Goal: Task Accomplishment & Management: Manage account settings

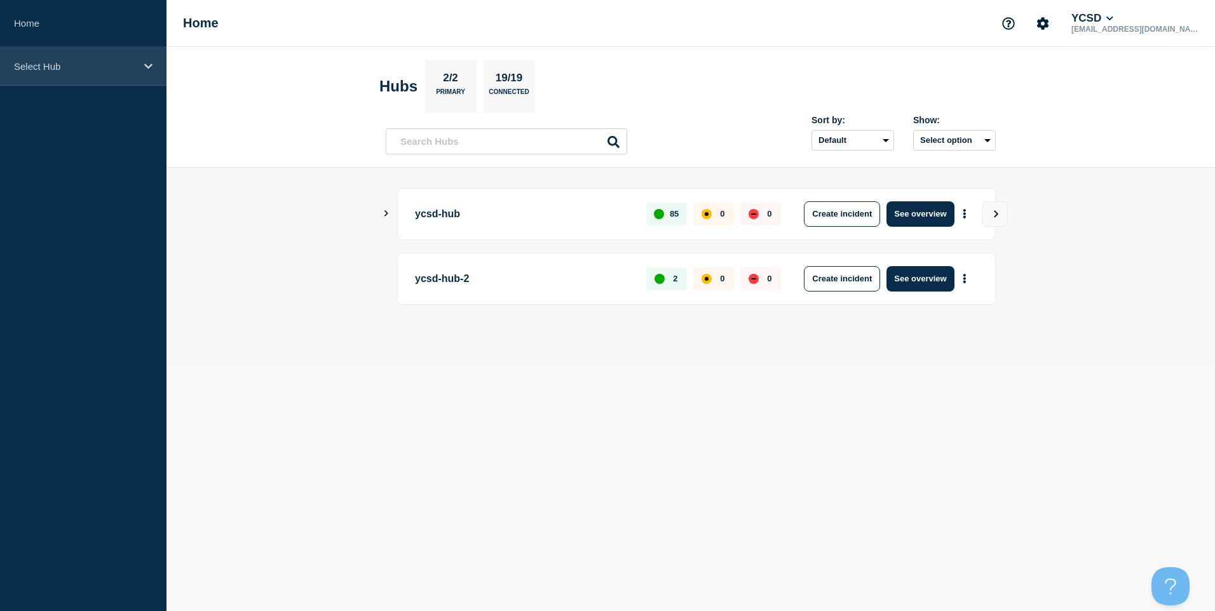
click at [83, 57] on div "Select Hub" at bounding box center [83, 66] width 166 height 39
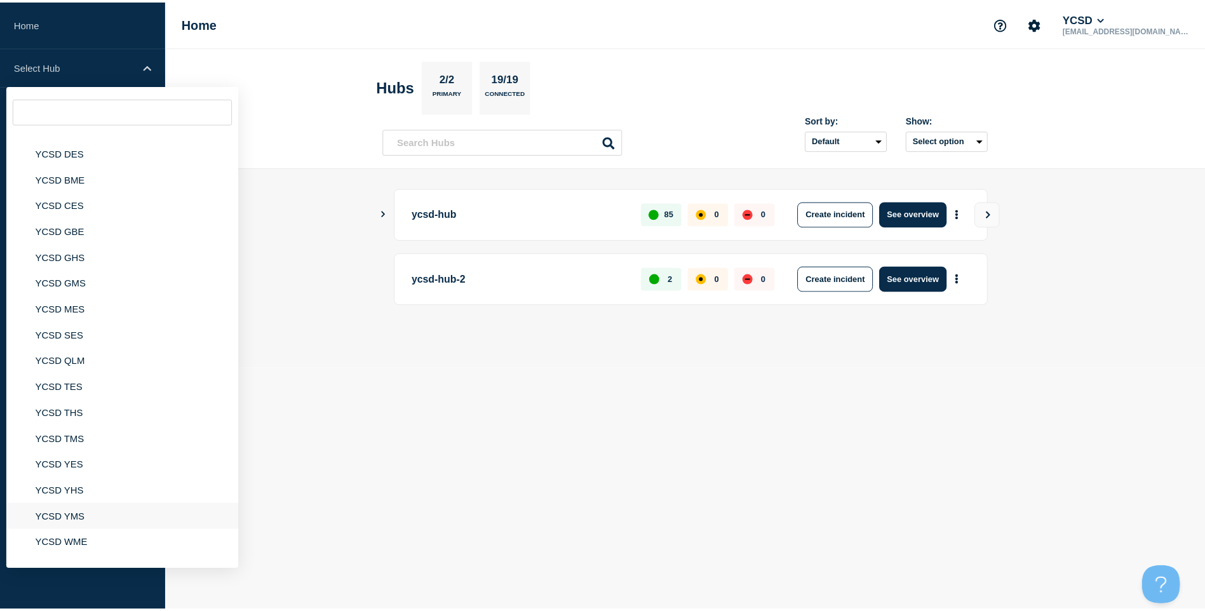
scroll to position [114, 0]
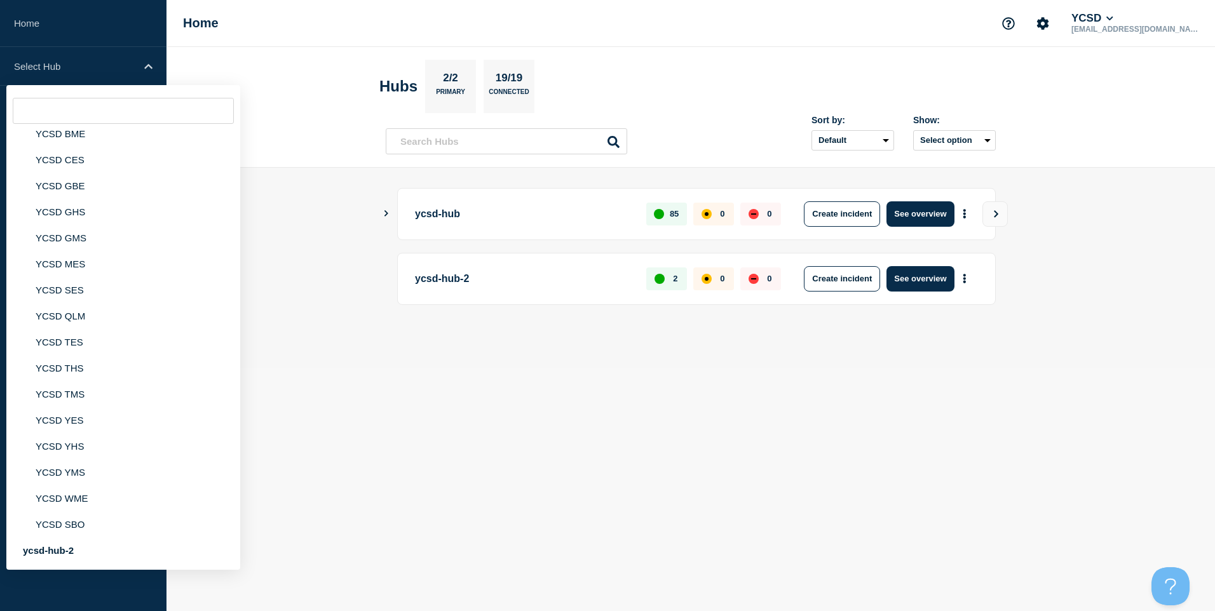
click at [1141, 128] on header "Hubs 2/2 Primary 19/19 Connected Sort by: Default Last added Last updated Most …" at bounding box center [690, 107] width 1048 height 121
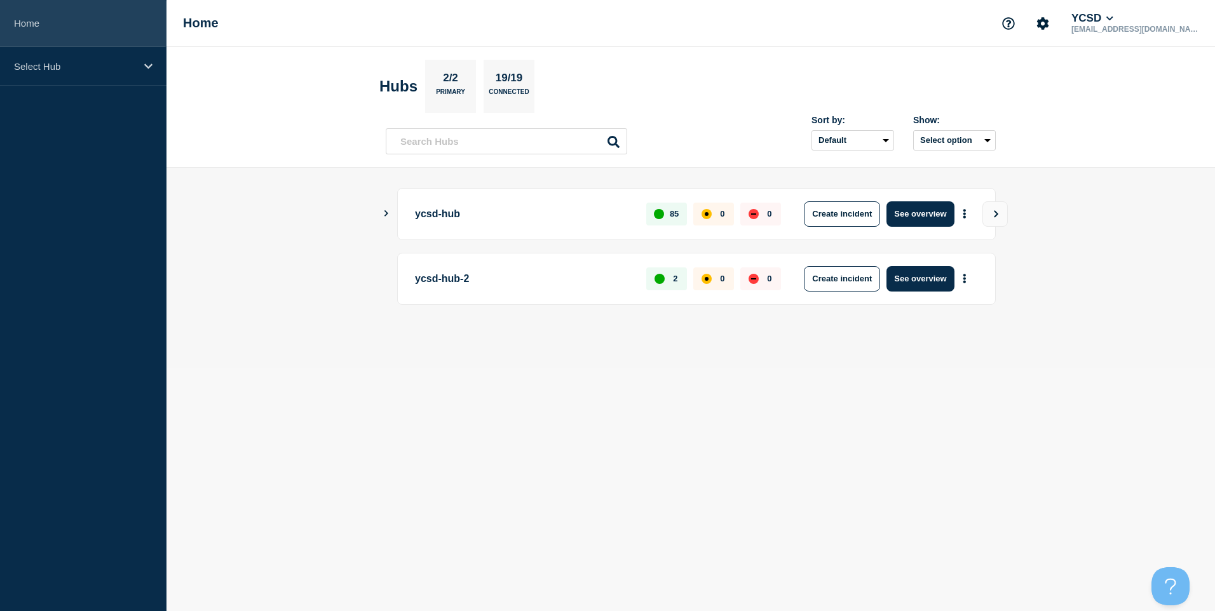
click at [109, 43] on link "Home" at bounding box center [83, 23] width 166 height 47
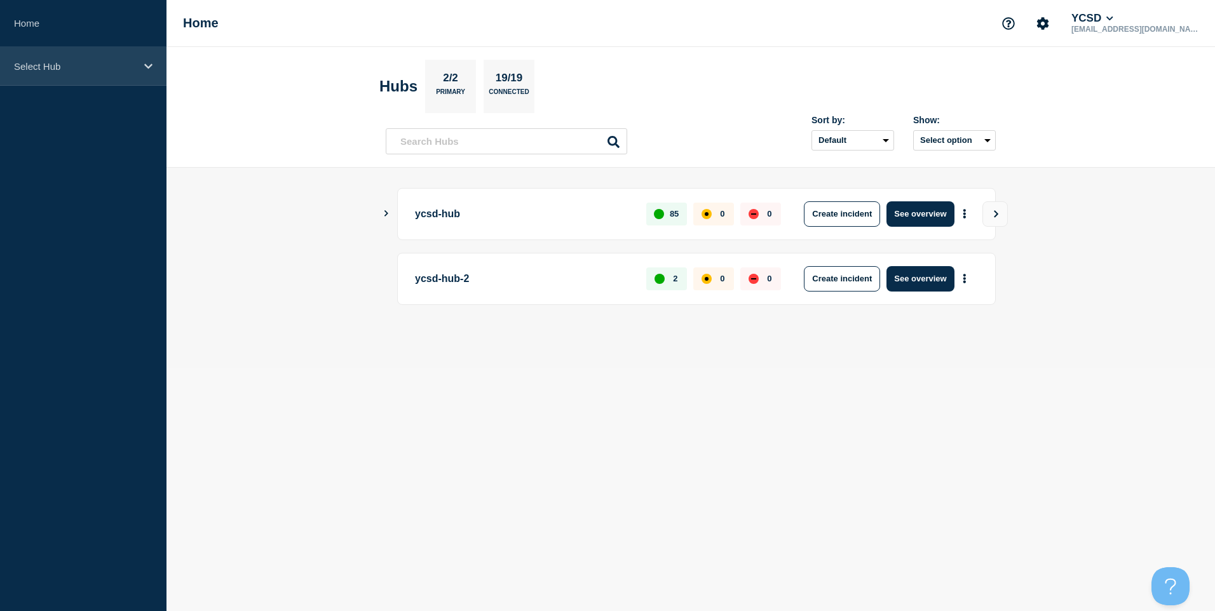
click at [116, 72] on div "Select Hub" at bounding box center [83, 66] width 166 height 39
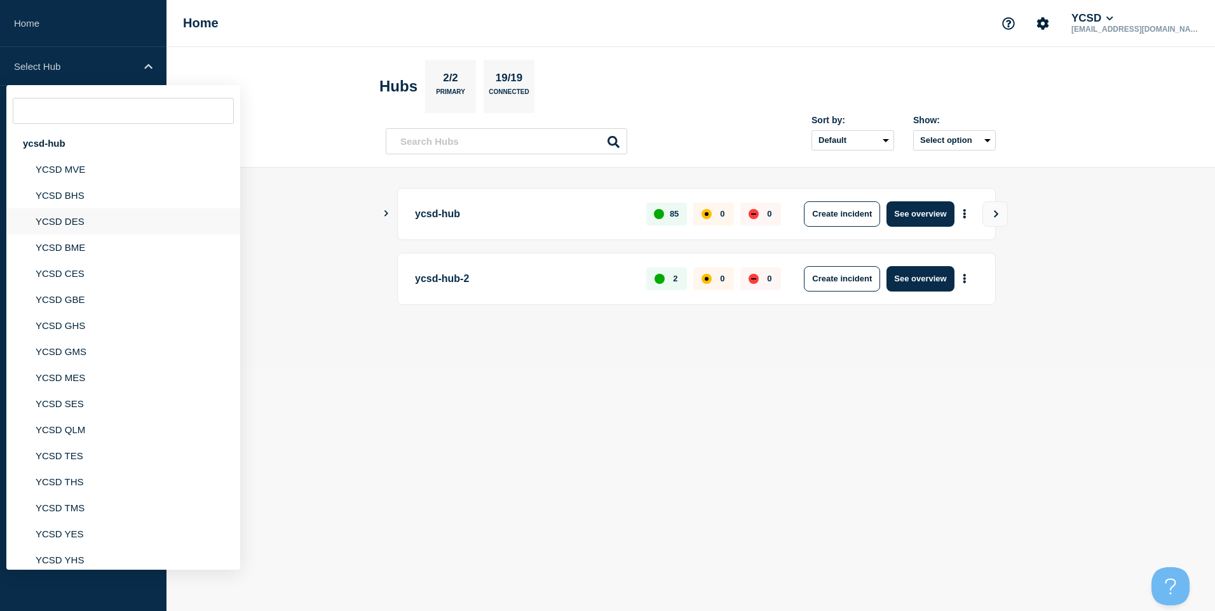
click at [100, 214] on li "YCSD DES" at bounding box center [123, 221] width 234 height 26
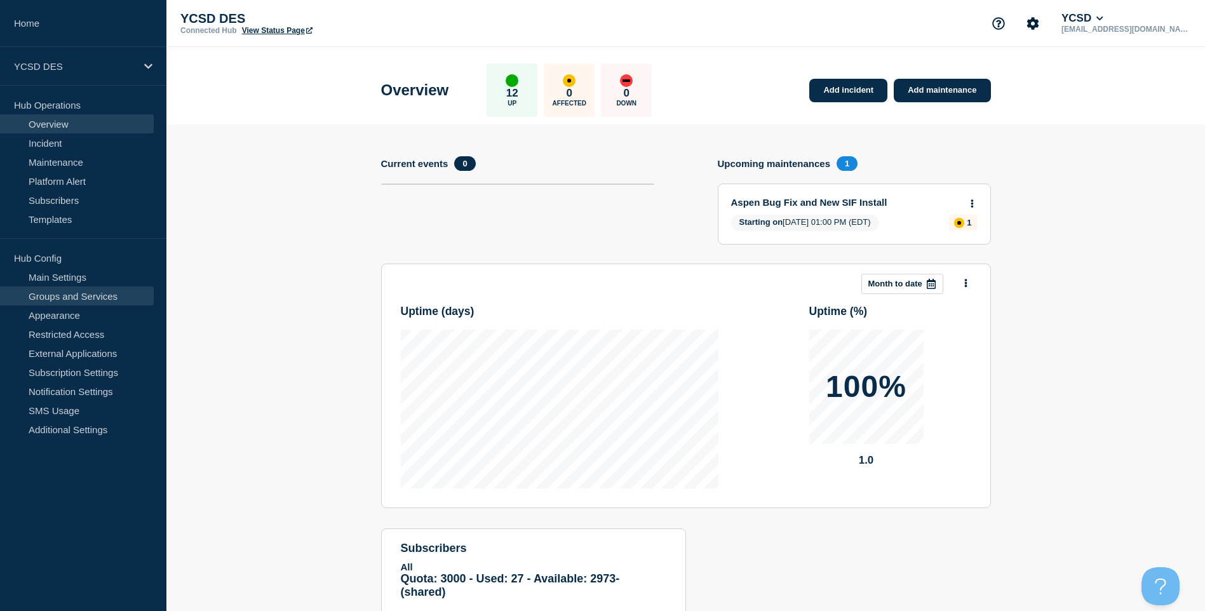
click at [93, 290] on link "Groups and Services" at bounding box center [77, 296] width 154 height 19
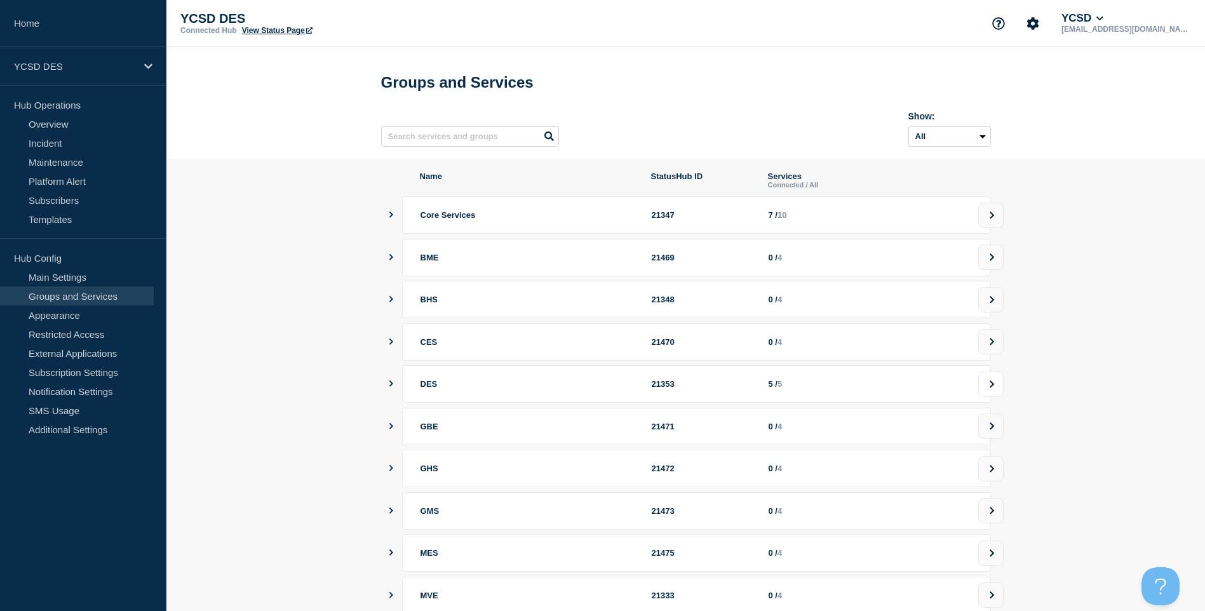
click at [985, 394] on button at bounding box center [990, 384] width 25 height 25
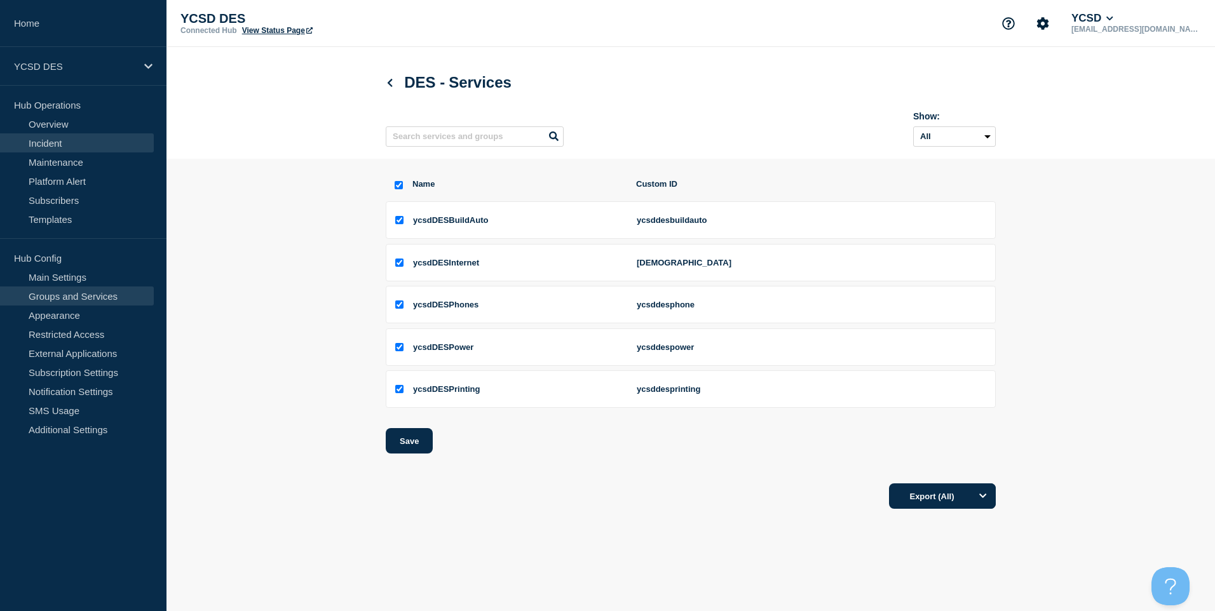
click at [95, 135] on link "Incident" at bounding box center [77, 142] width 154 height 19
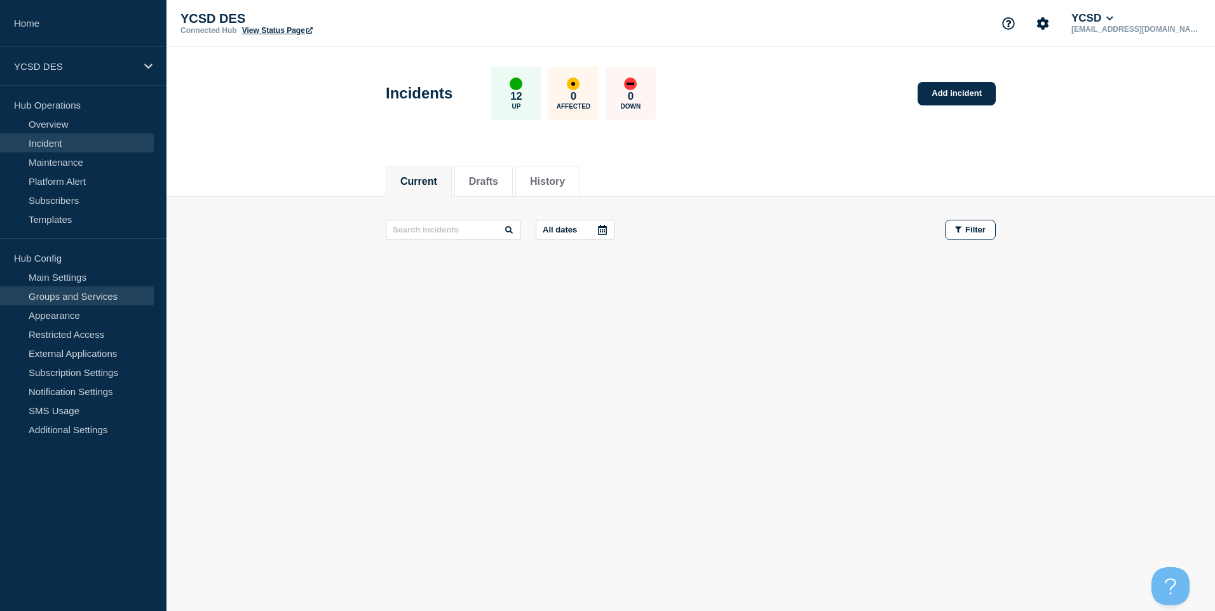
click at [79, 292] on link "Groups and Services" at bounding box center [77, 296] width 154 height 19
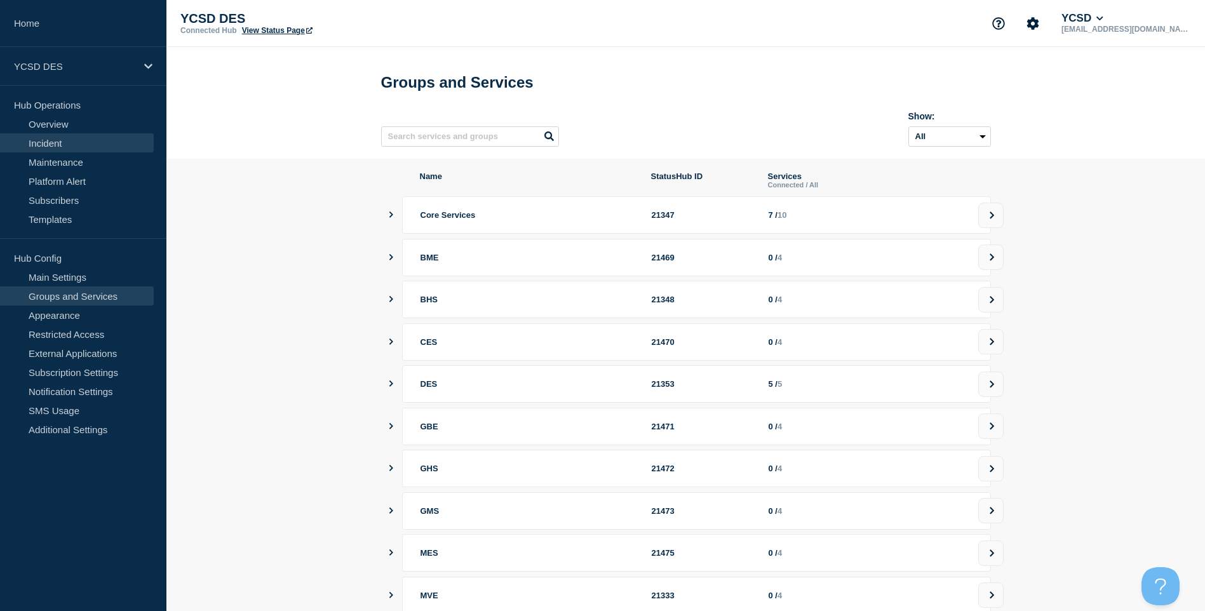
click at [63, 147] on link "Incident" at bounding box center [77, 142] width 154 height 19
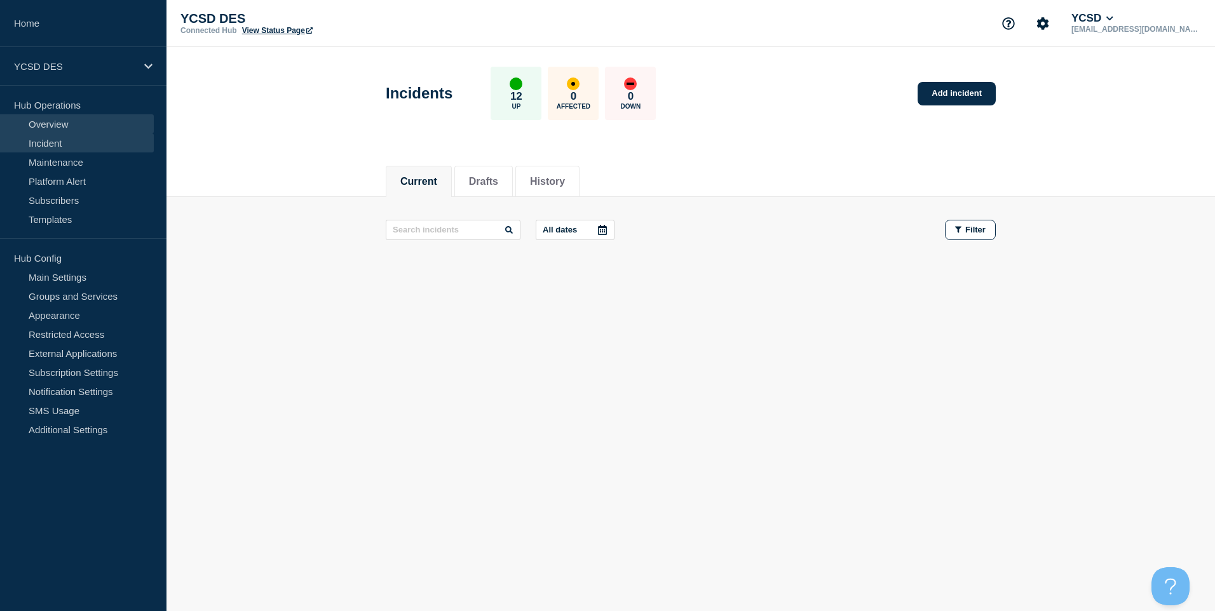
click at [57, 125] on link "Overview" at bounding box center [77, 123] width 154 height 19
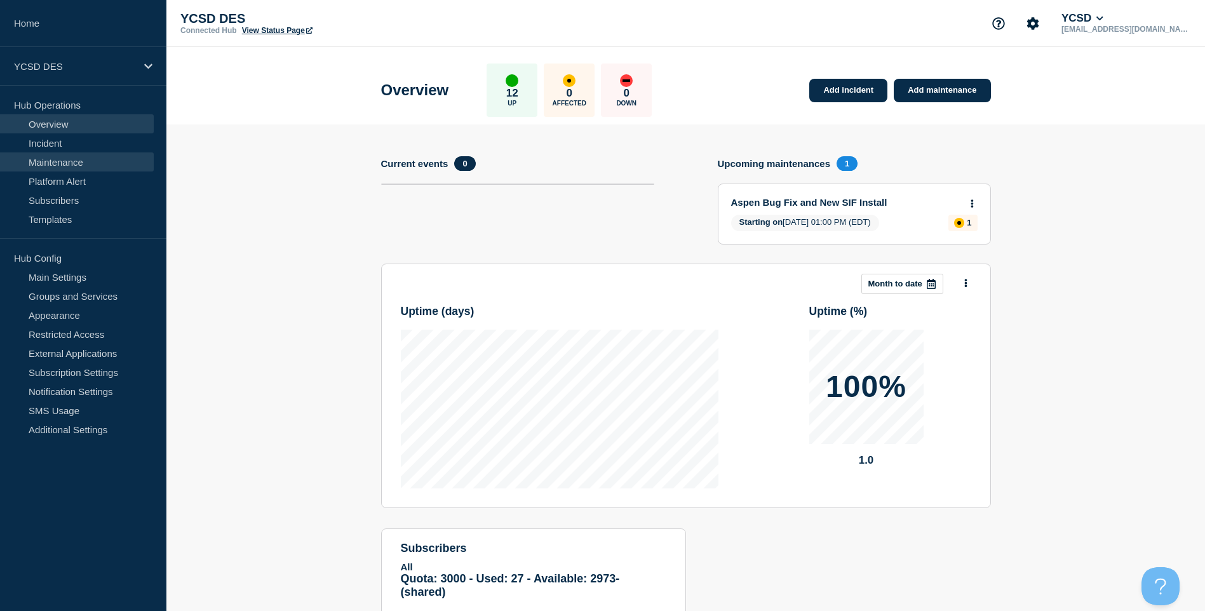
click at [78, 155] on link "Maintenance" at bounding box center [77, 161] width 154 height 19
click at [80, 147] on link "Incident" at bounding box center [77, 142] width 154 height 19
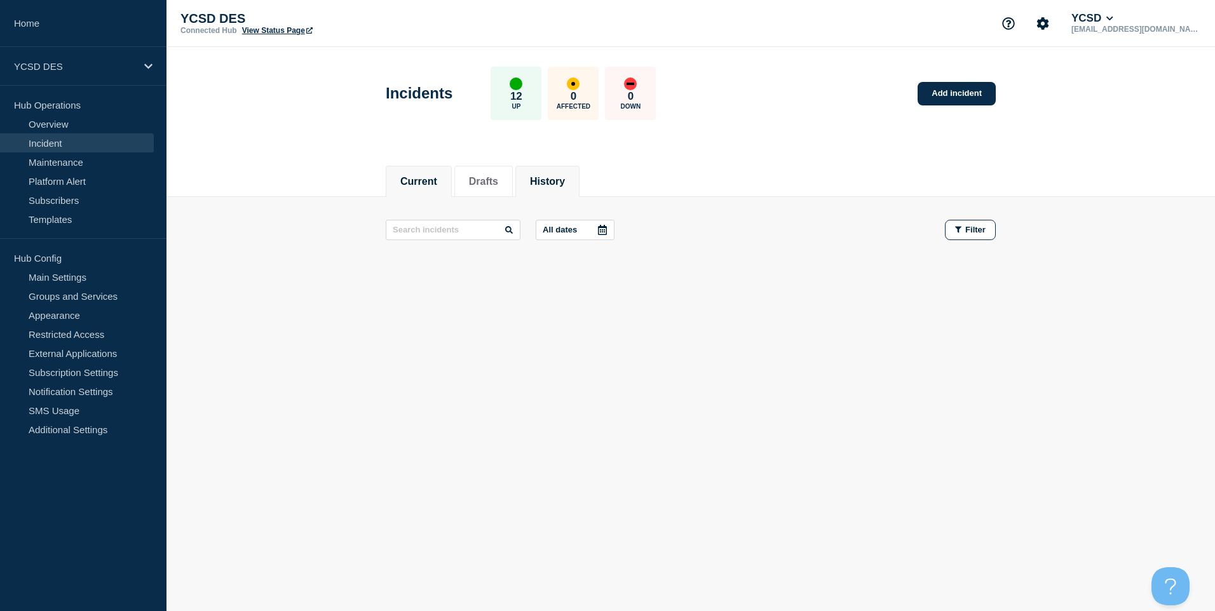
click at [565, 184] on button "History" at bounding box center [547, 181] width 35 height 11
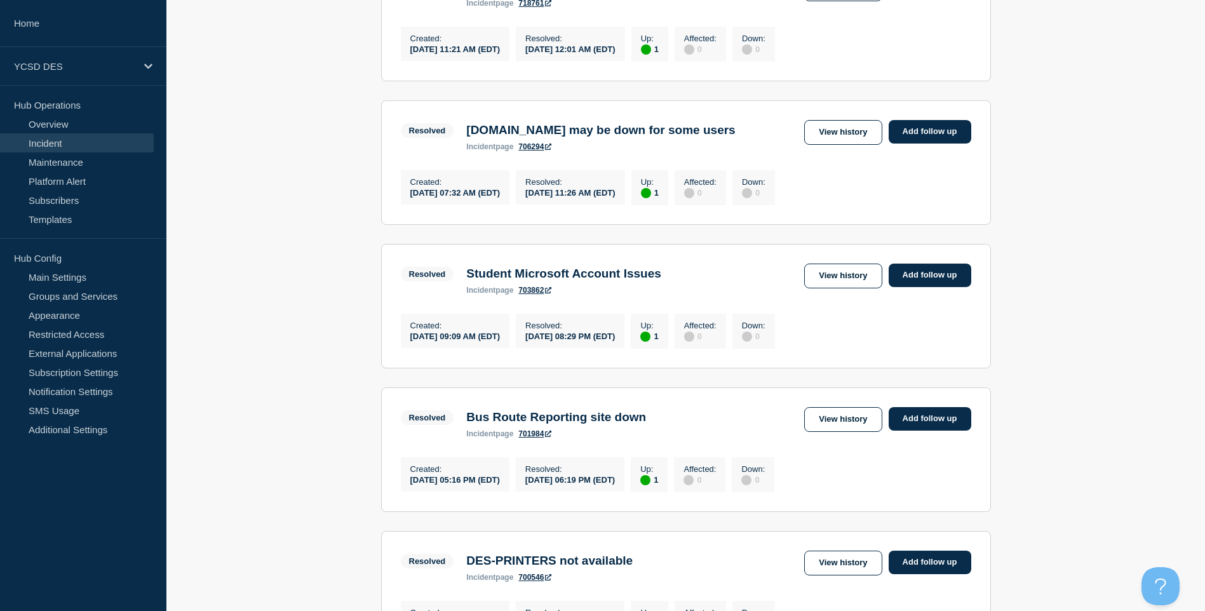
scroll to position [191, 0]
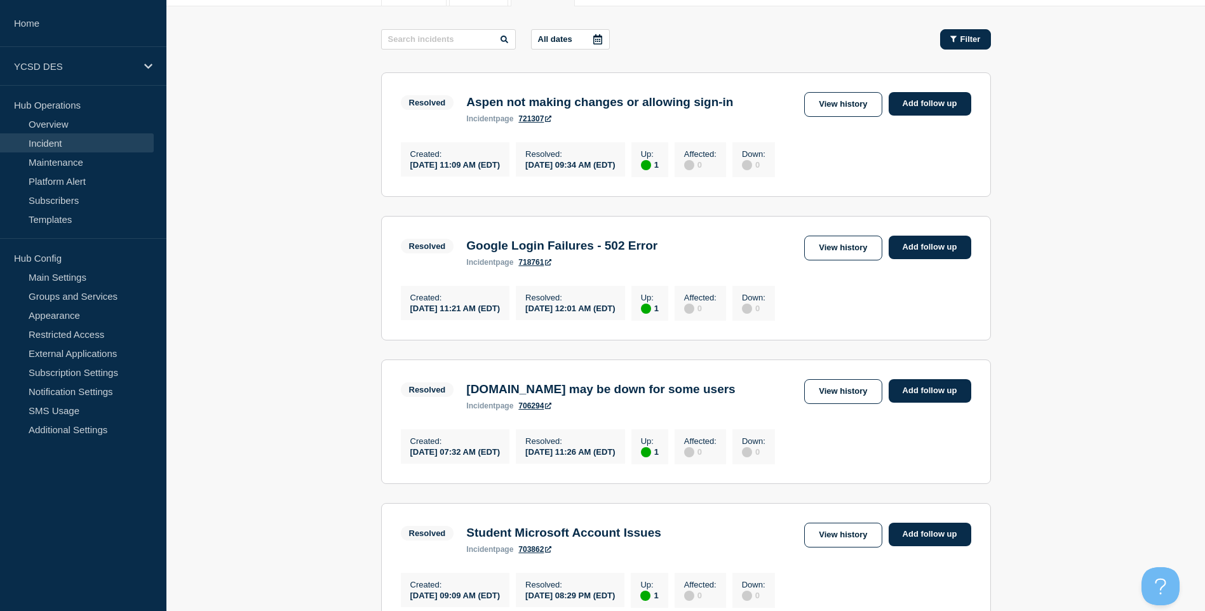
click at [973, 34] on span "Filter" at bounding box center [971, 39] width 20 height 10
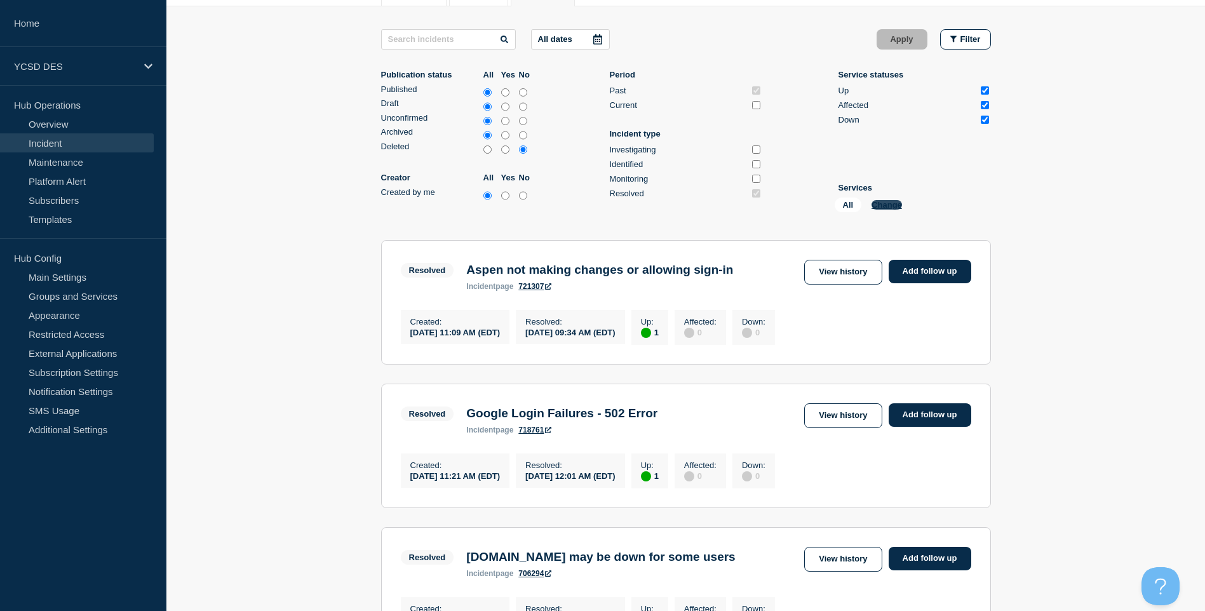
click at [886, 206] on button "Change" at bounding box center [887, 205] width 30 height 10
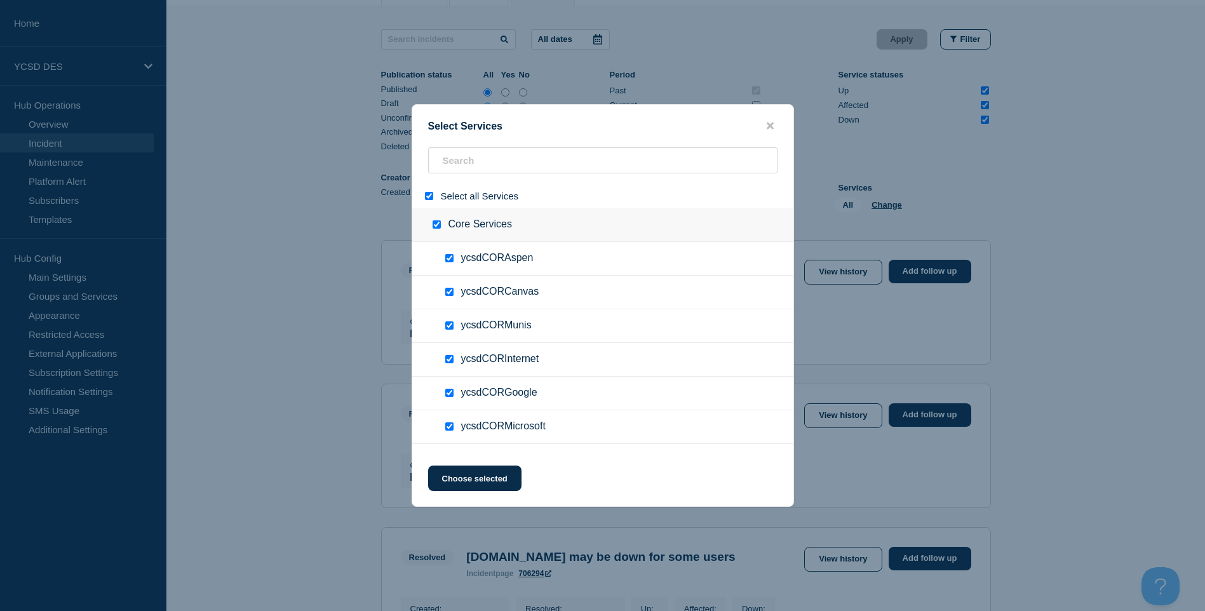
click at [427, 196] on input "select all" at bounding box center [429, 196] width 8 height 8
checkbox input "false"
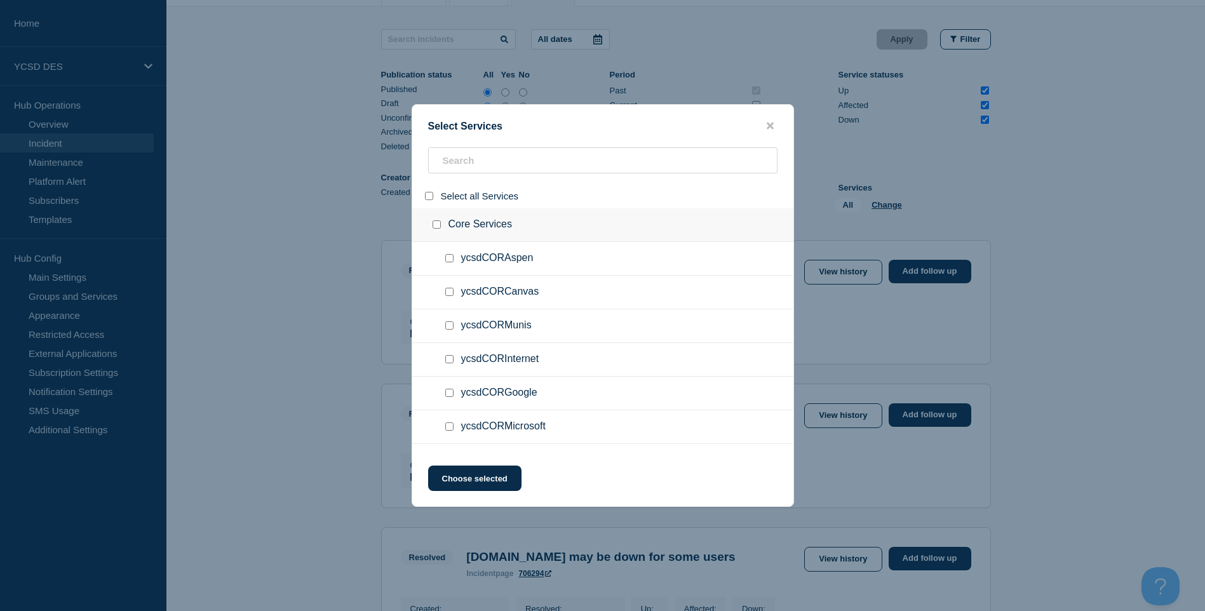
checkbox input "false"
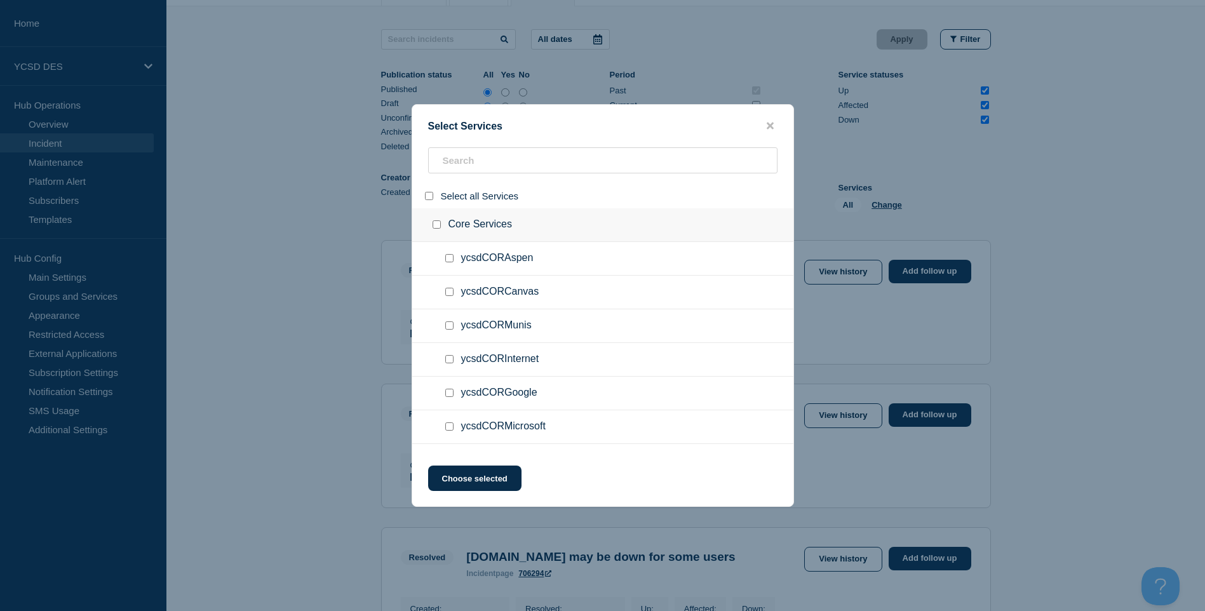
checkbox input "false"
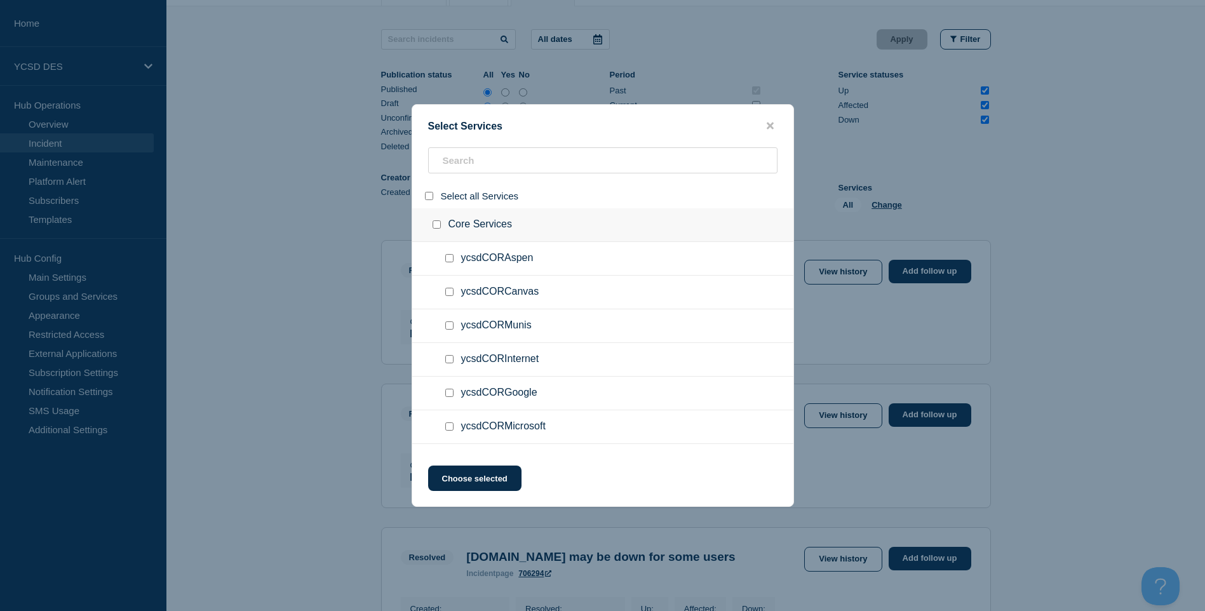
checkbox input "false"
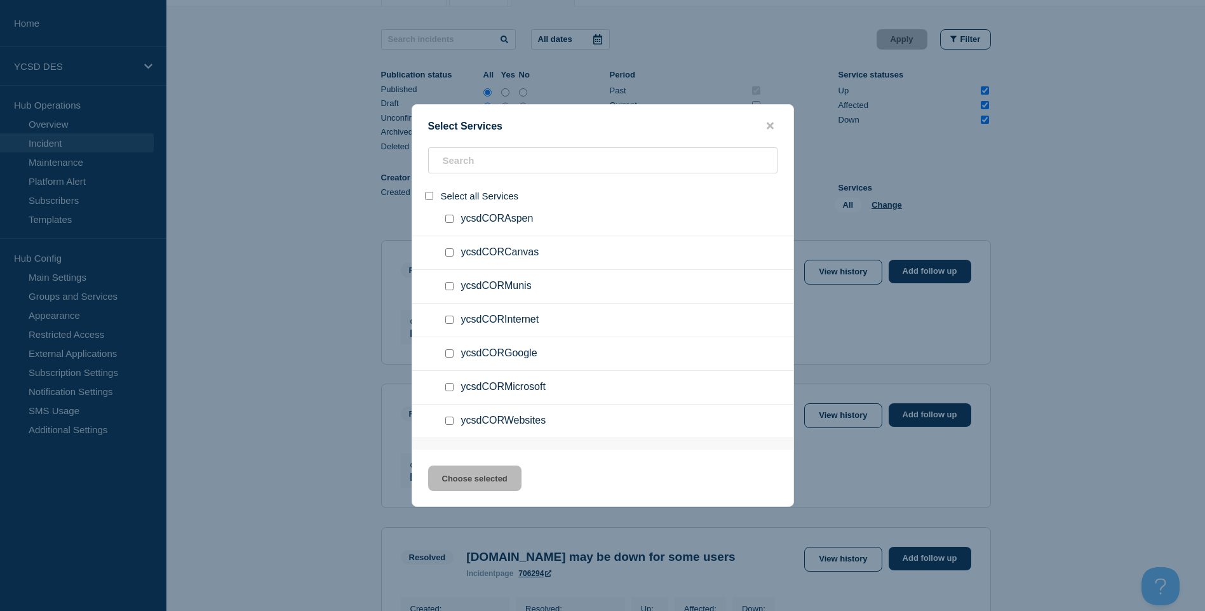
click at [447, 220] on input "service: ycsdCORAspen" at bounding box center [449, 219] width 8 height 8
checkbox input "true"
click at [492, 473] on button "Choose selected" at bounding box center [474, 478] width 93 height 25
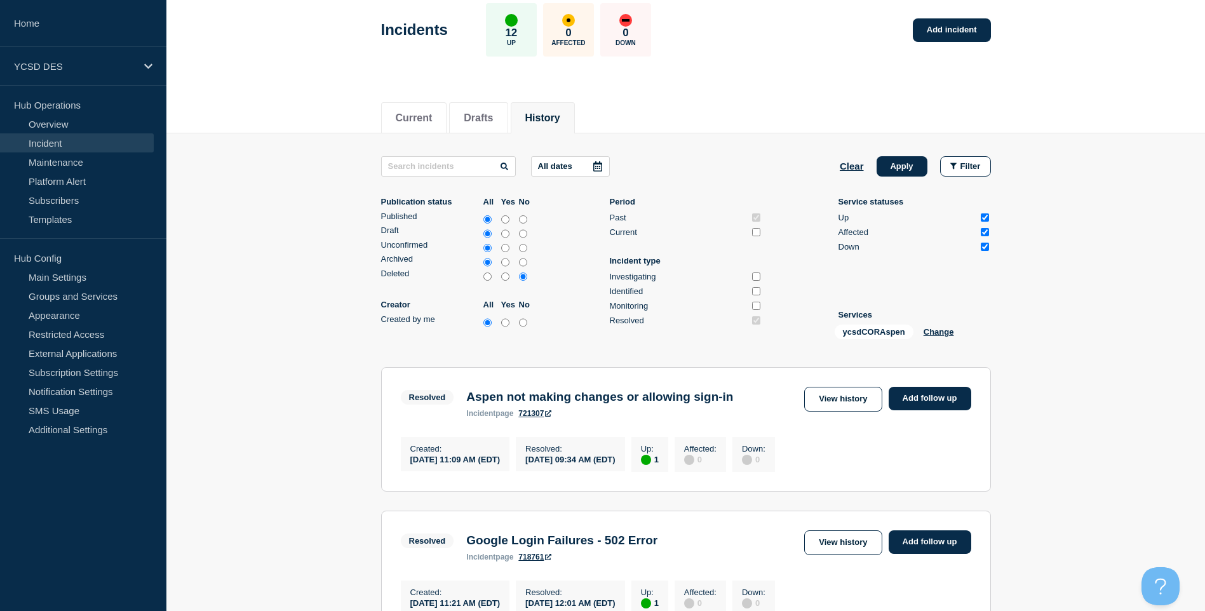
scroll to position [0, 0]
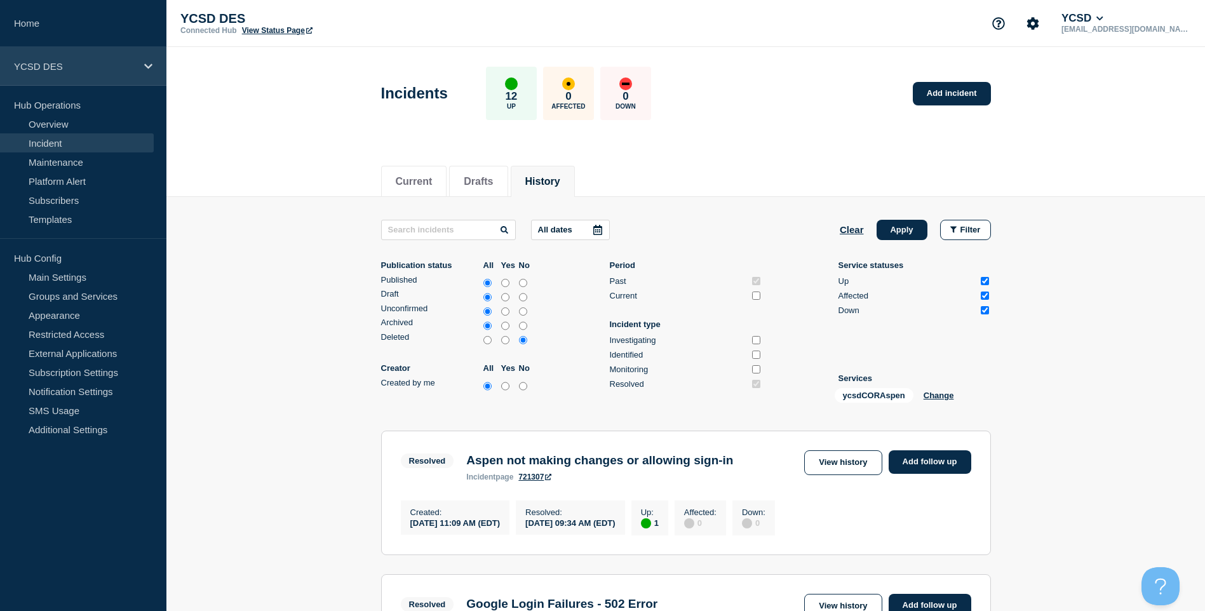
click at [81, 67] on p "YCSD DES" at bounding box center [75, 66] width 122 height 11
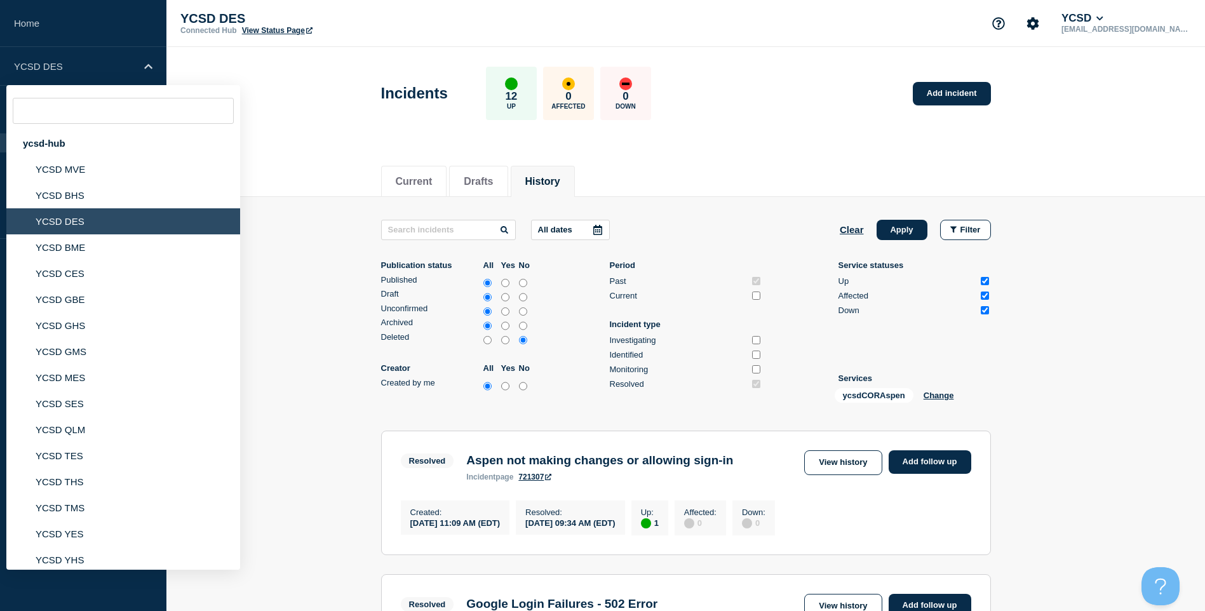
drag, startPoint x: 313, startPoint y: 196, endPoint x: 287, endPoint y: 199, distance: 25.6
click at [313, 196] on div "Current Drafts History" at bounding box center [685, 175] width 1039 height 44
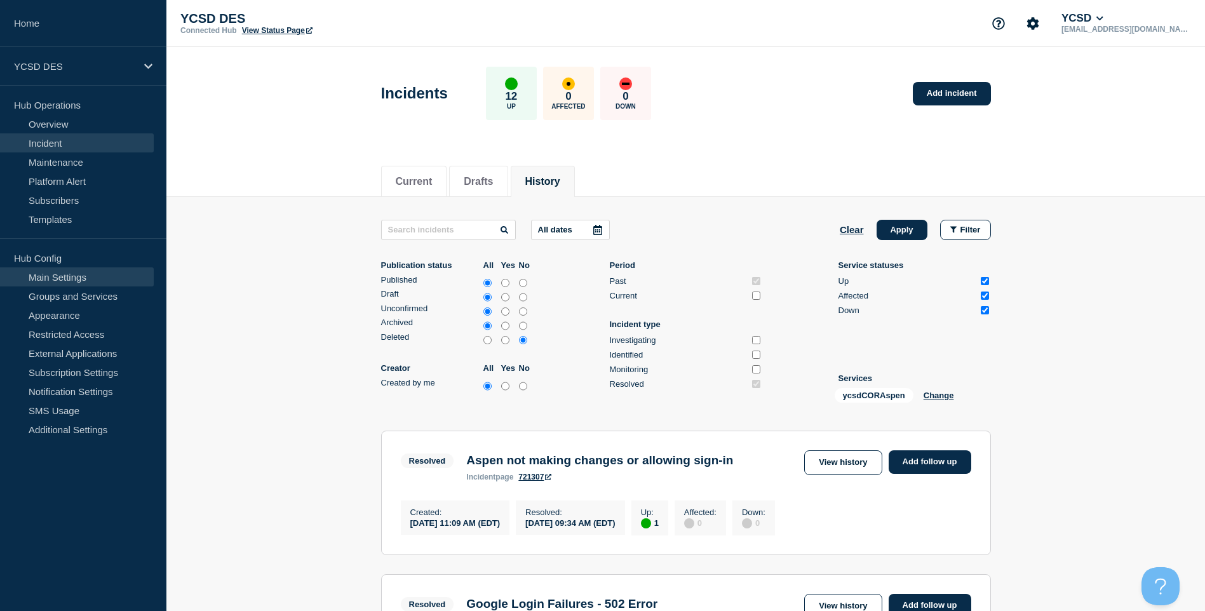
click at [93, 274] on link "Main Settings" at bounding box center [77, 276] width 154 height 19
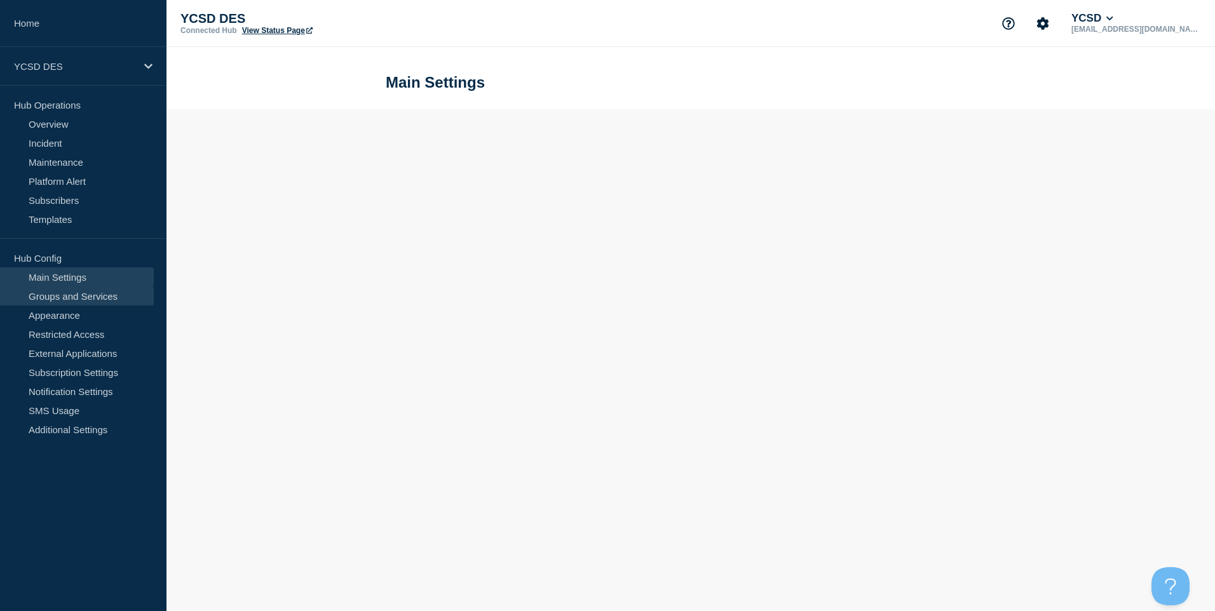
click at [111, 292] on link "Groups and Services" at bounding box center [77, 296] width 154 height 19
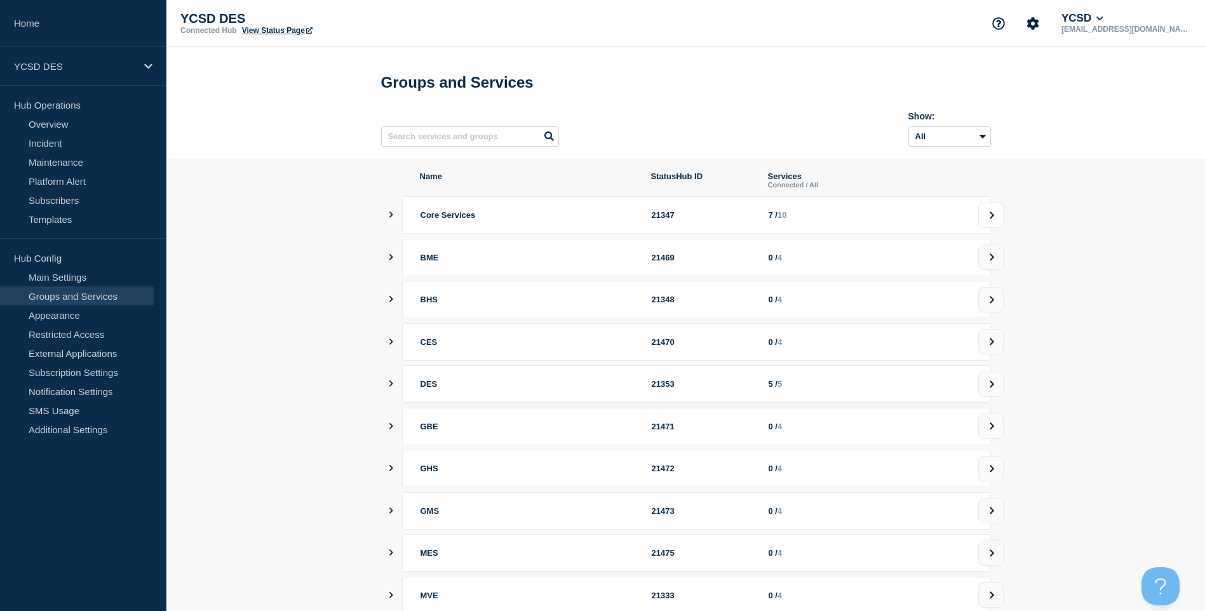
click at [999, 228] on button at bounding box center [990, 215] width 25 height 25
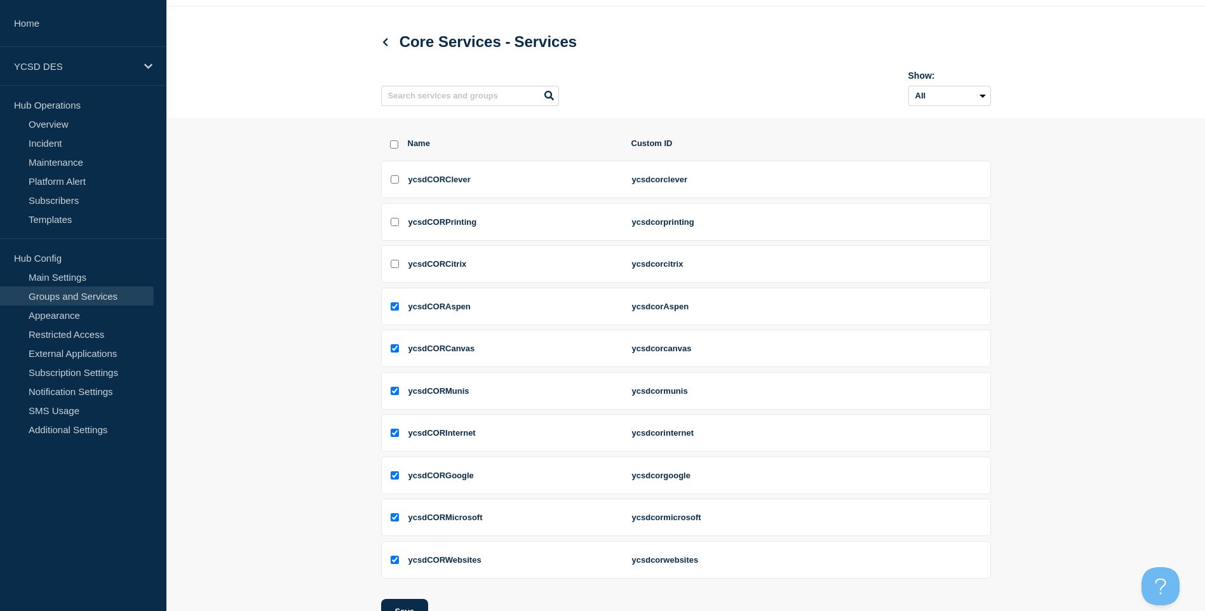
scroll to position [64, 0]
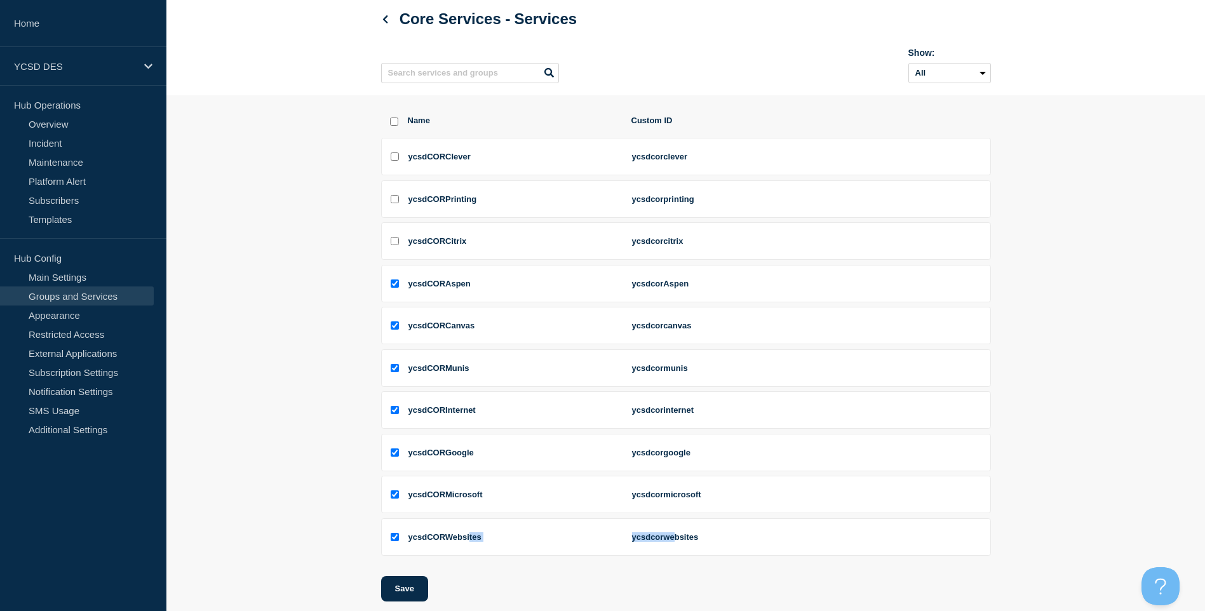
drag, startPoint x: 477, startPoint y: 541, endPoint x: 678, endPoint y: 540, distance: 201.4
click at [678, 540] on li "ycsdCORWebsites ycsdcorwebsites" at bounding box center [686, 536] width 610 height 37
click at [56, 27] on link "Home" at bounding box center [83, 23] width 166 height 47
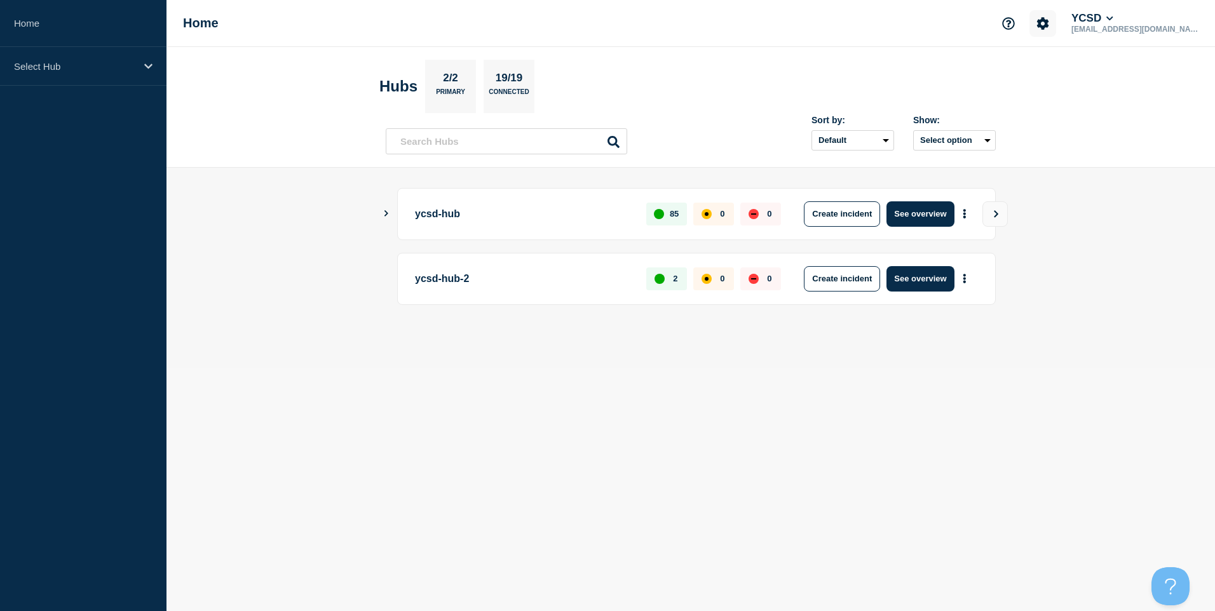
click at [1049, 22] on icon "Account settings" at bounding box center [1043, 23] width 12 height 12
click at [1081, 70] on link "Team Members" at bounding box center [1073, 75] width 65 height 11
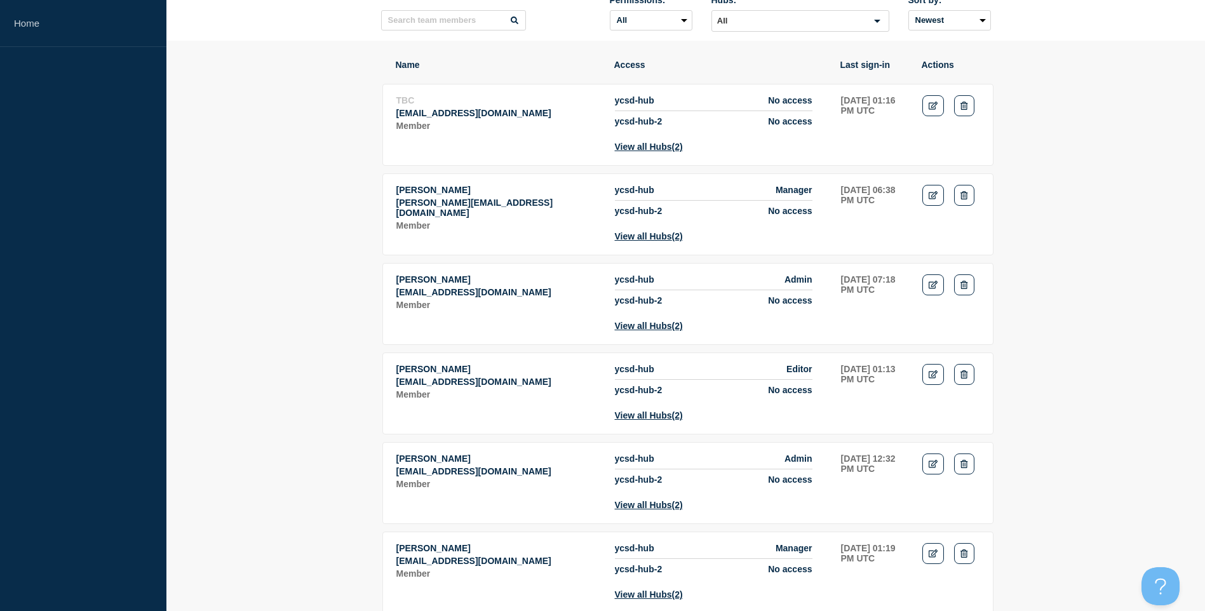
scroll to position [254, 0]
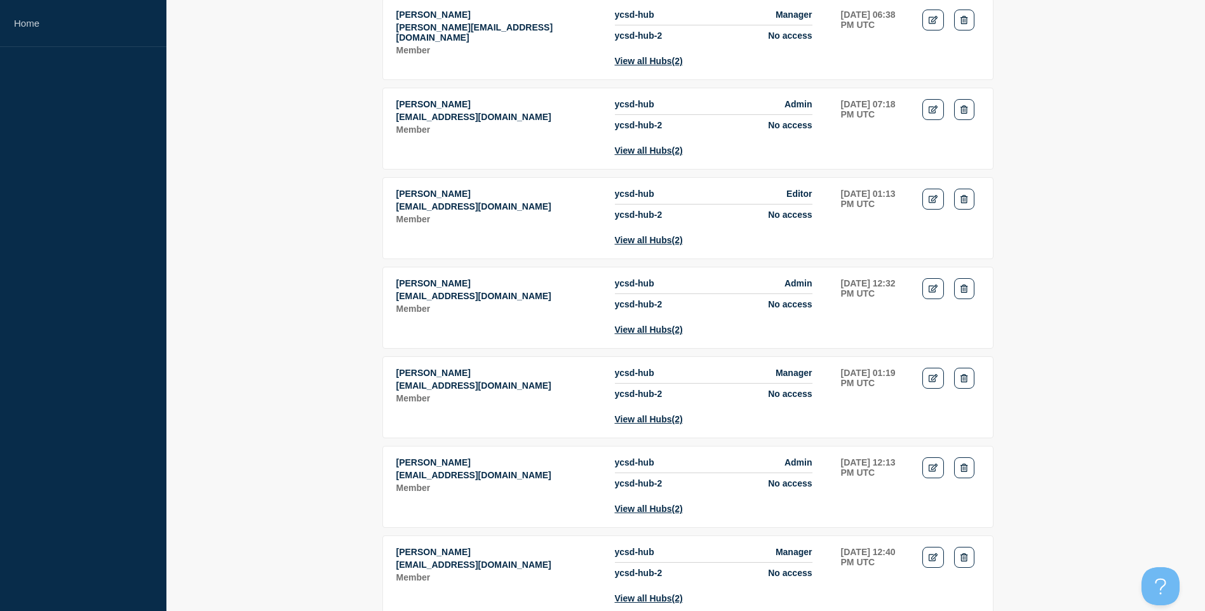
scroll to position [635, 0]
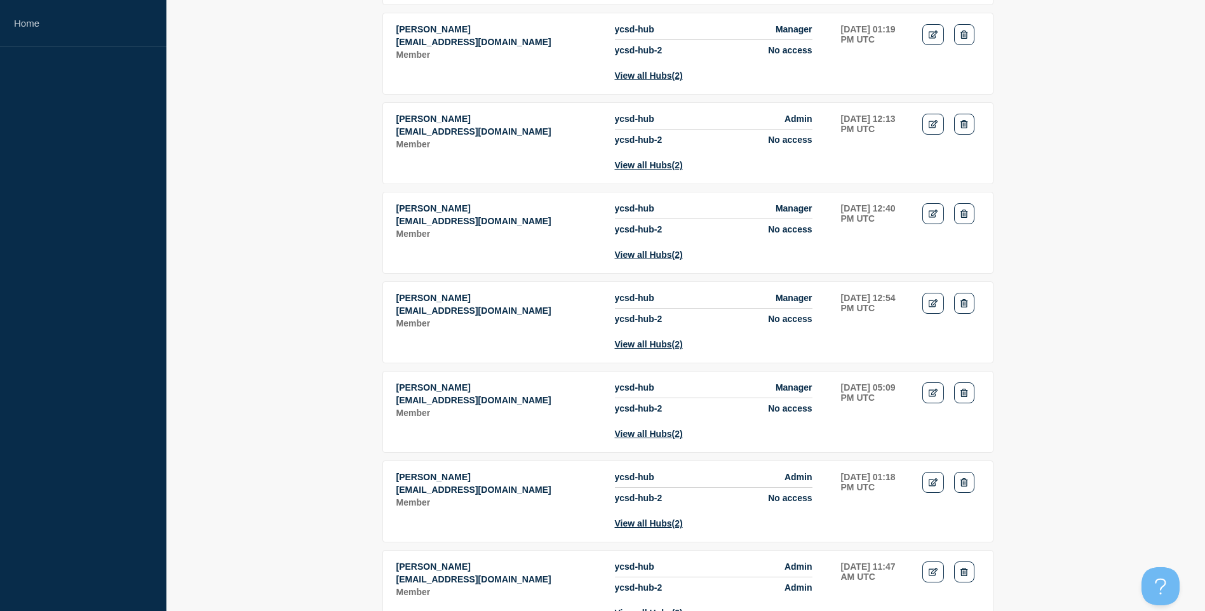
click at [325, 178] on section "Name Access Last sign-in Actions TBC [EMAIL_ADDRESS][DOMAIN_NAME] Member ycsd-h…" at bounding box center [685, 371] width 1039 height 1699
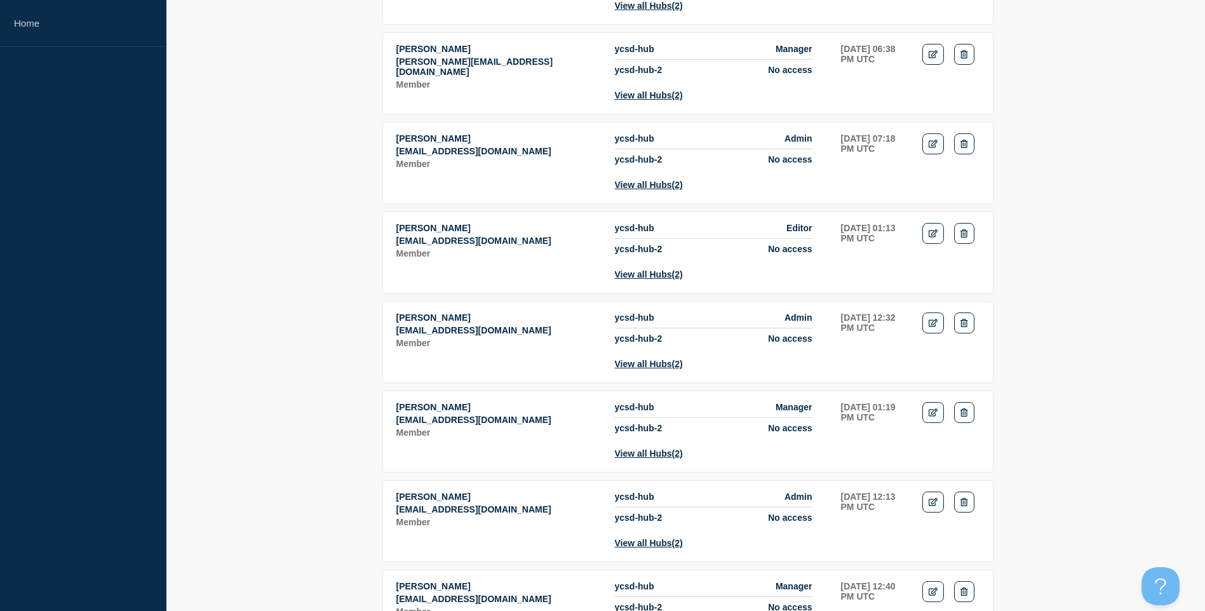
scroll to position [0, 0]
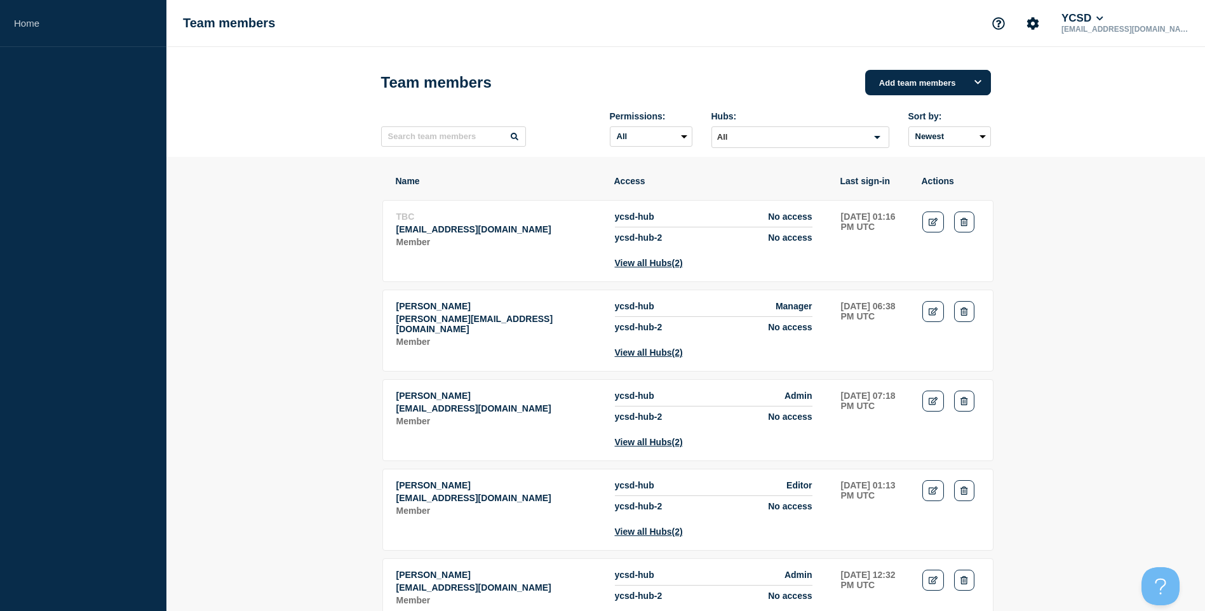
drag, startPoint x: 405, startPoint y: 314, endPoint x: 518, endPoint y: 320, distance: 113.2
click at [518, 311] on p "[PERSON_NAME]" at bounding box center [498, 306] width 205 height 10
drag, startPoint x: 518, startPoint y: 320, endPoint x: 536, endPoint y: 325, distance: 17.7
click at [536, 325] on p "[PERSON_NAME][EMAIL_ADDRESS][DOMAIN_NAME]" at bounding box center [498, 324] width 205 height 20
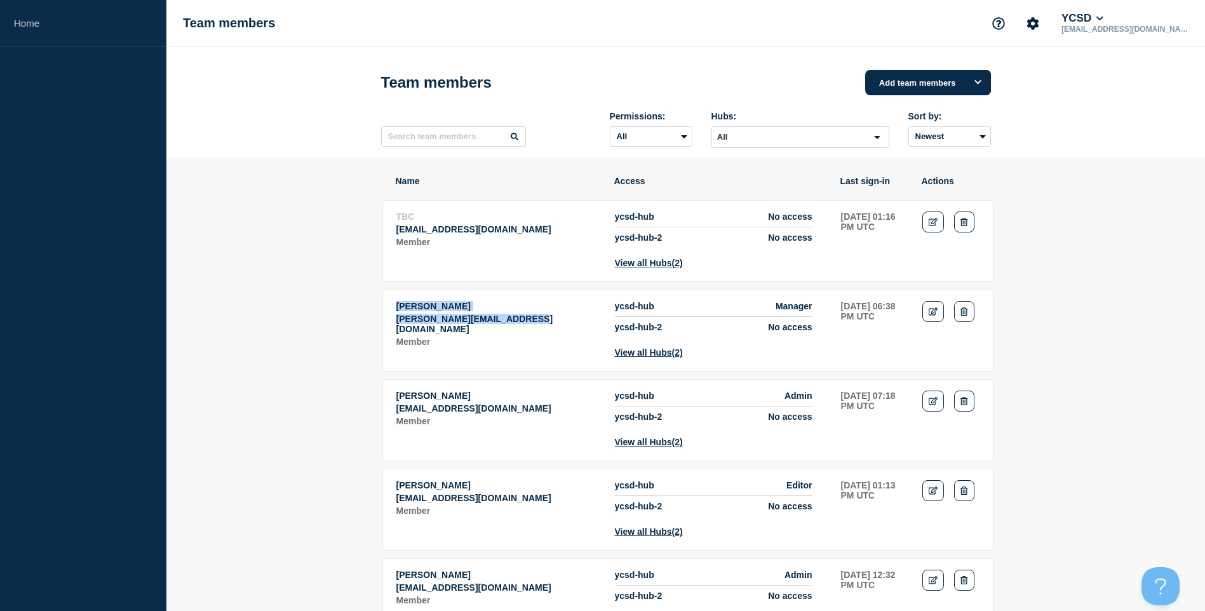
drag, startPoint x: 539, startPoint y: 327, endPoint x: 389, endPoint y: 315, distance: 151.0
click at [389, 315] on tr "[PERSON_NAME] [PERSON_NAME][EMAIL_ADDRESS][DOMAIN_NAME] Member ycsd-hub Manager…" at bounding box center [687, 331] width 611 height 82
click at [491, 426] on p "Member" at bounding box center [498, 421] width 205 height 10
drag, startPoint x: 527, startPoint y: 421, endPoint x: 389, endPoint y: 401, distance: 139.3
click at [389, 401] on tr "[PERSON_NAME] [PERSON_NAME][EMAIL_ADDRESS][DOMAIN_NAME] Member ycsd-hub Admin y…" at bounding box center [687, 420] width 611 height 82
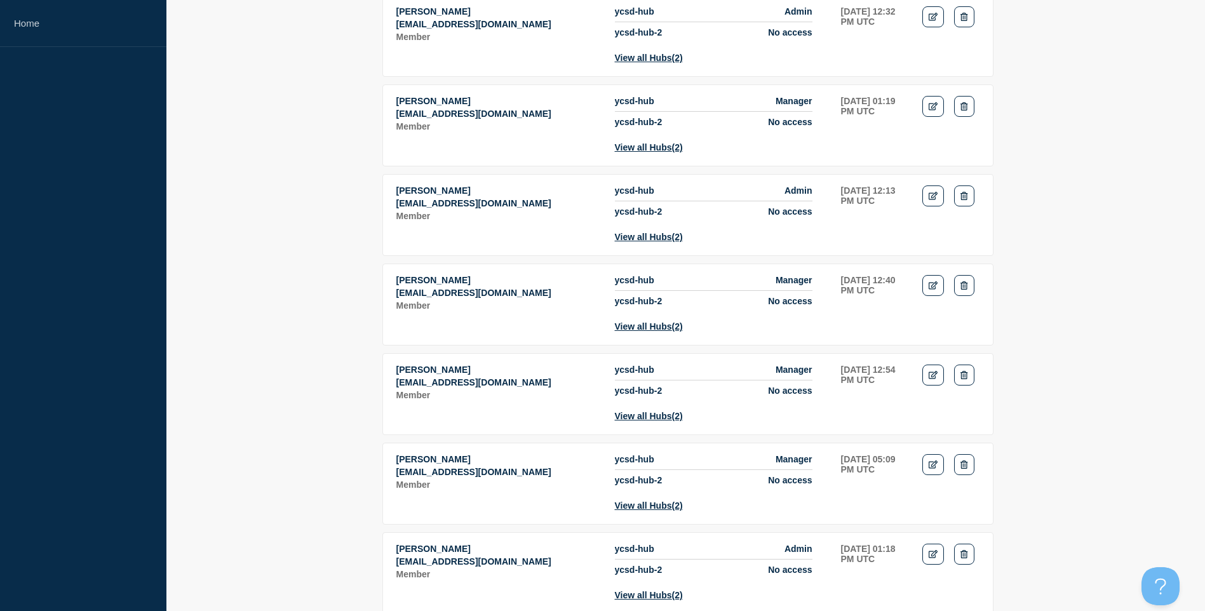
scroll to position [572, 0]
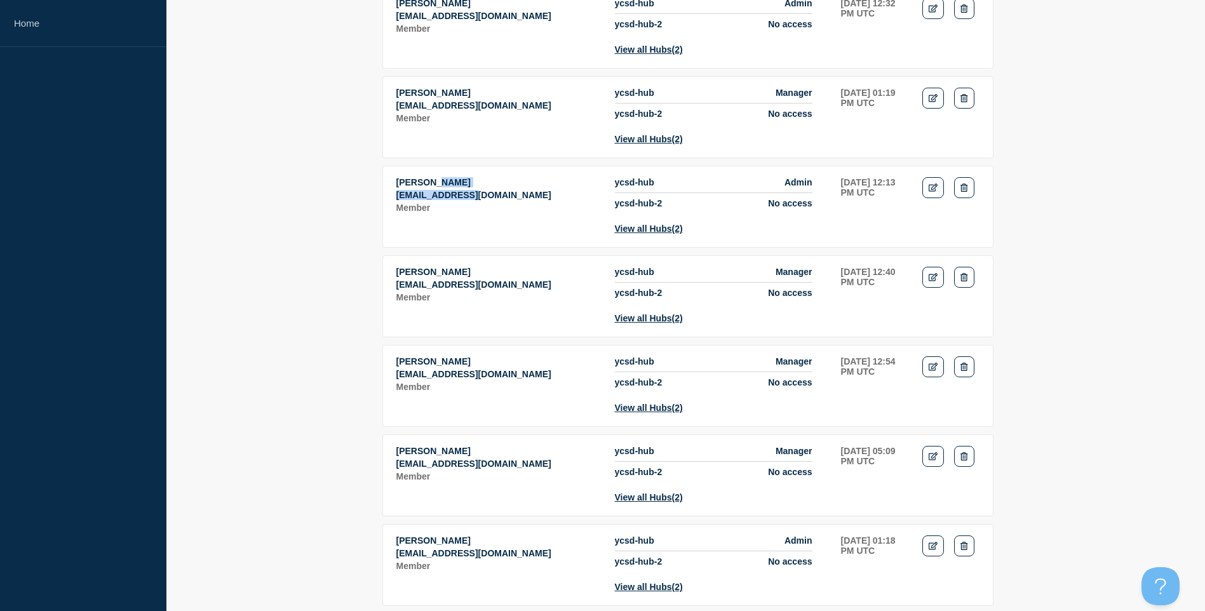
drag, startPoint x: 438, startPoint y: 222, endPoint x: 474, endPoint y: 229, distance: 36.4
click at [474, 229] on td "[PERSON_NAME] [EMAIL_ADDRESS][DOMAIN_NAME] Member" at bounding box center [499, 206] width 206 height 58
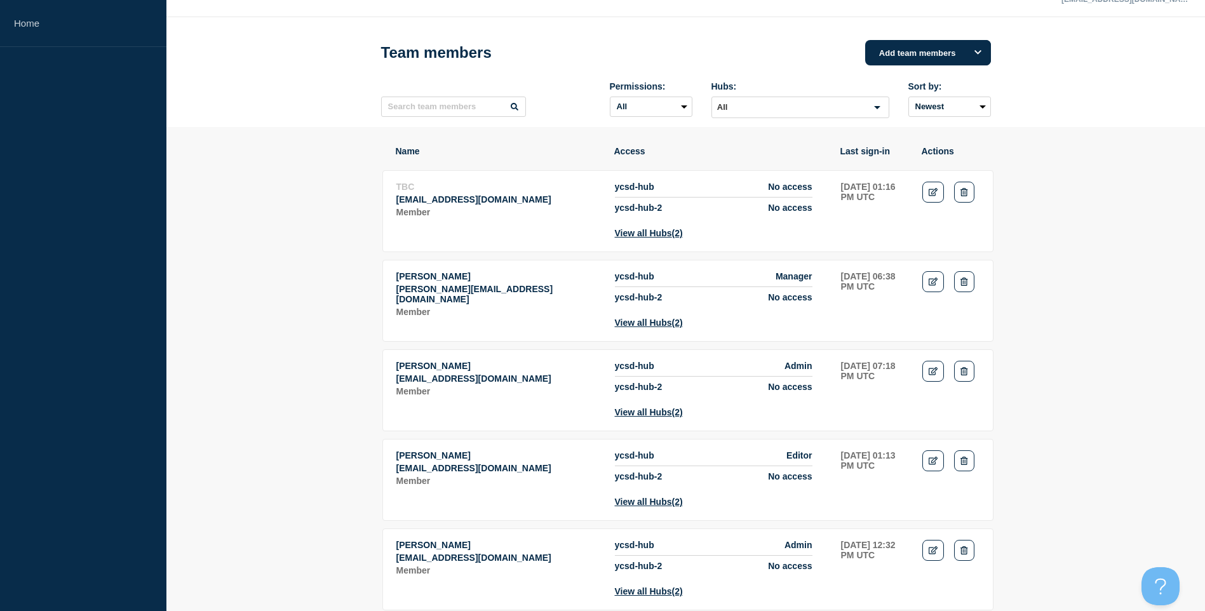
scroll to position [0, 0]
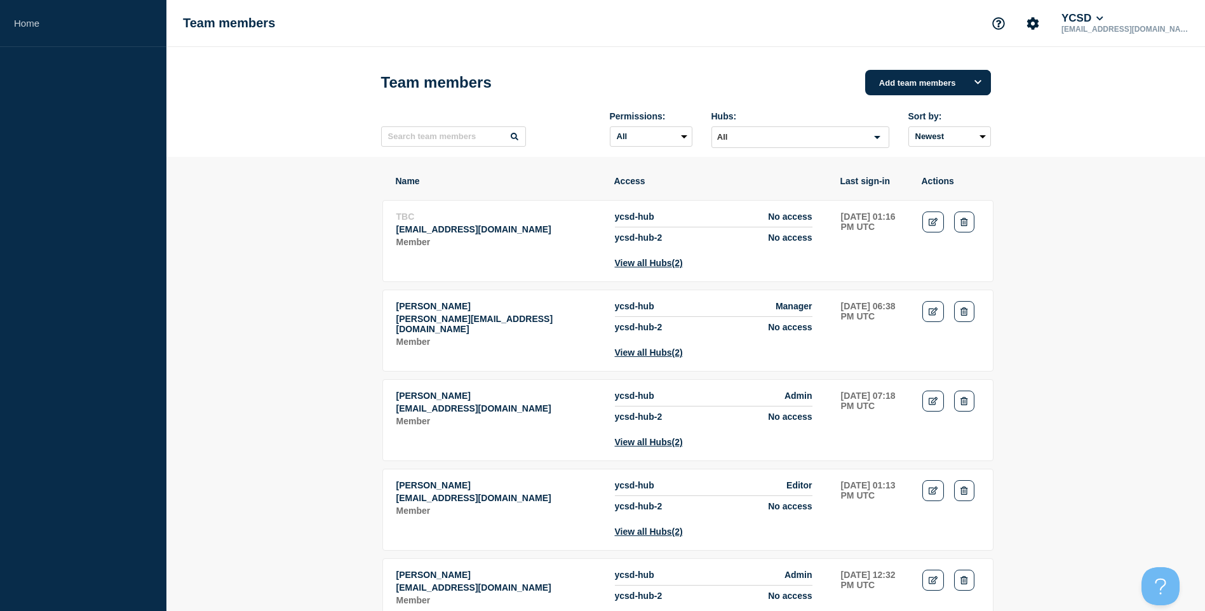
click at [475, 580] on p "[PERSON_NAME]" at bounding box center [498, 575] width 205 height 10
drag, startPoint x: 644, startPoint y: 316, endPoint x: 656, endPoint y: 320, distance: 13.1
click at [654, 311] on span "ycsd-hub" at bounding box center [634, 306] width 39 height 10
